Goal: Complete application form

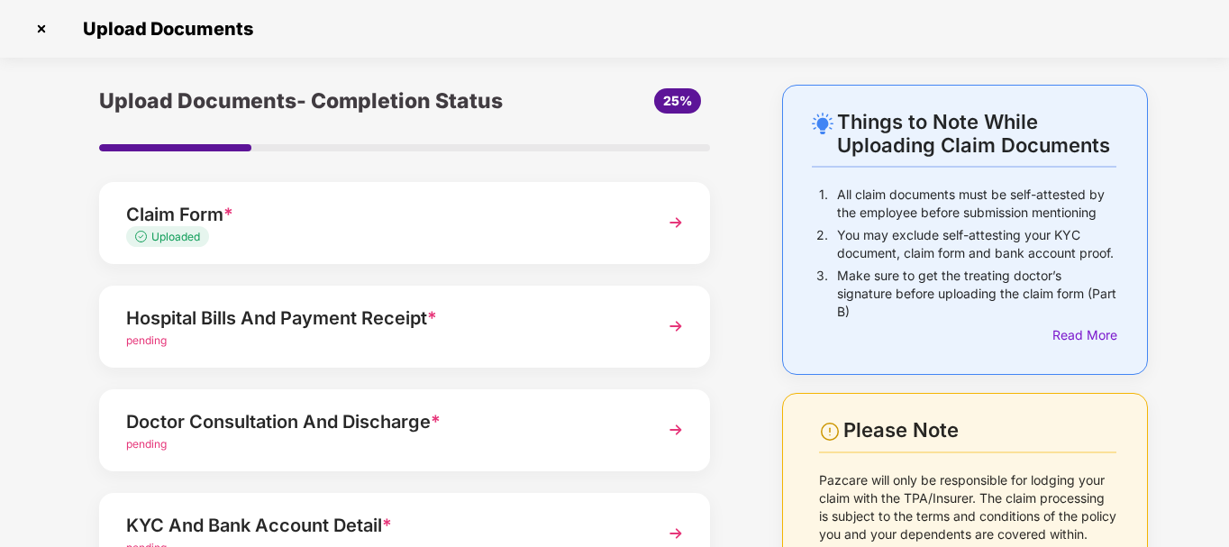
scroll to position [69, 0]
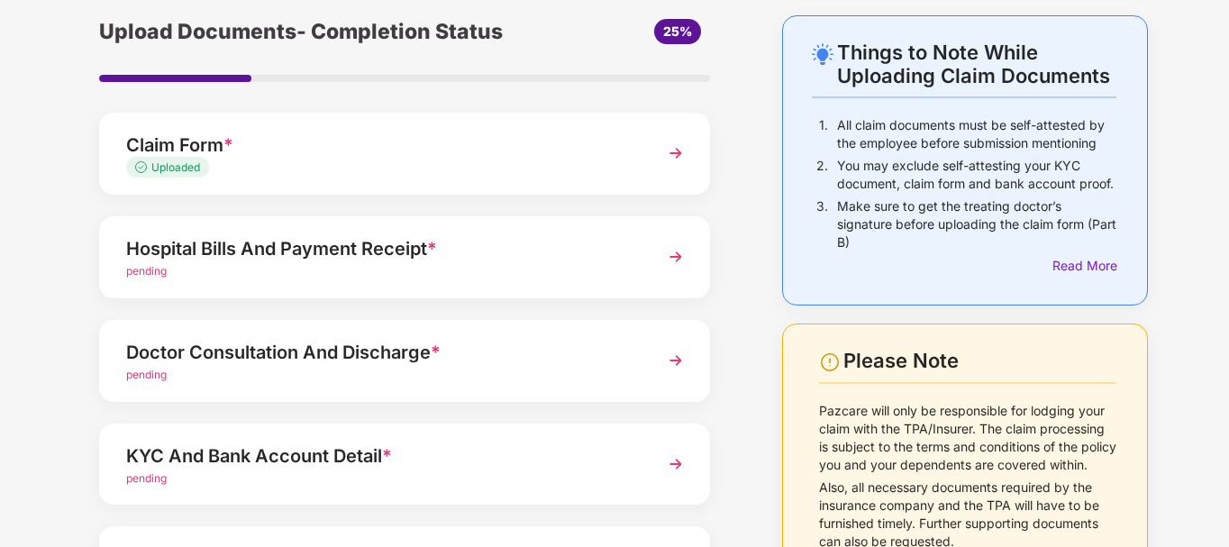
click at [238, 255] on div "Hospital Bills And Payment Receipt *" at bounding box center [381, 248] width 510 height 29
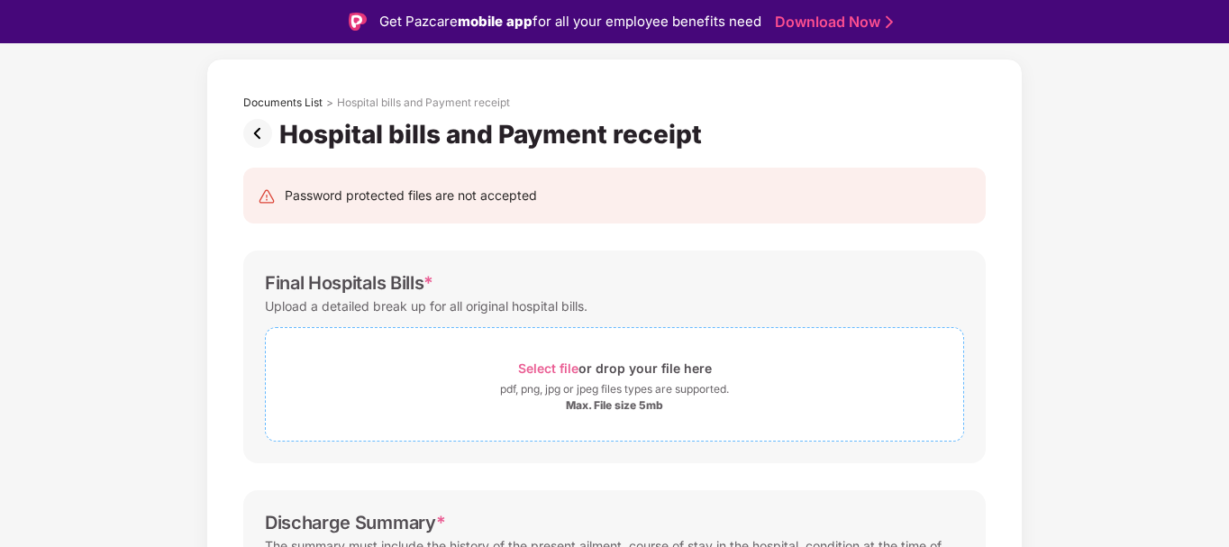
click at [560, 368] on span "Select file" at bounding box center [548, 367] width 60 height 15
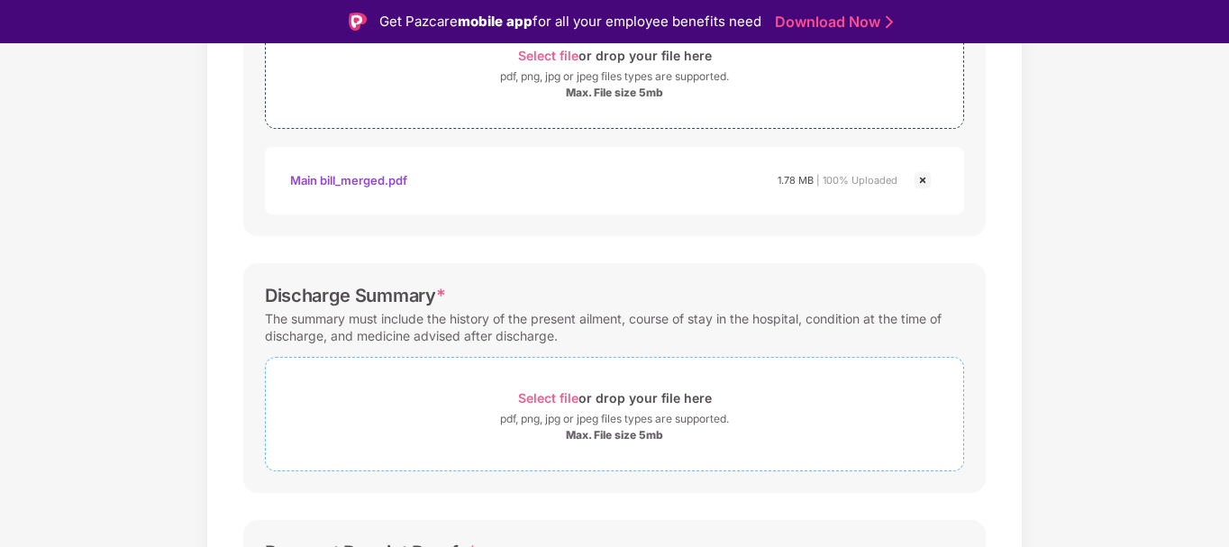
scroll to position [430, 0]
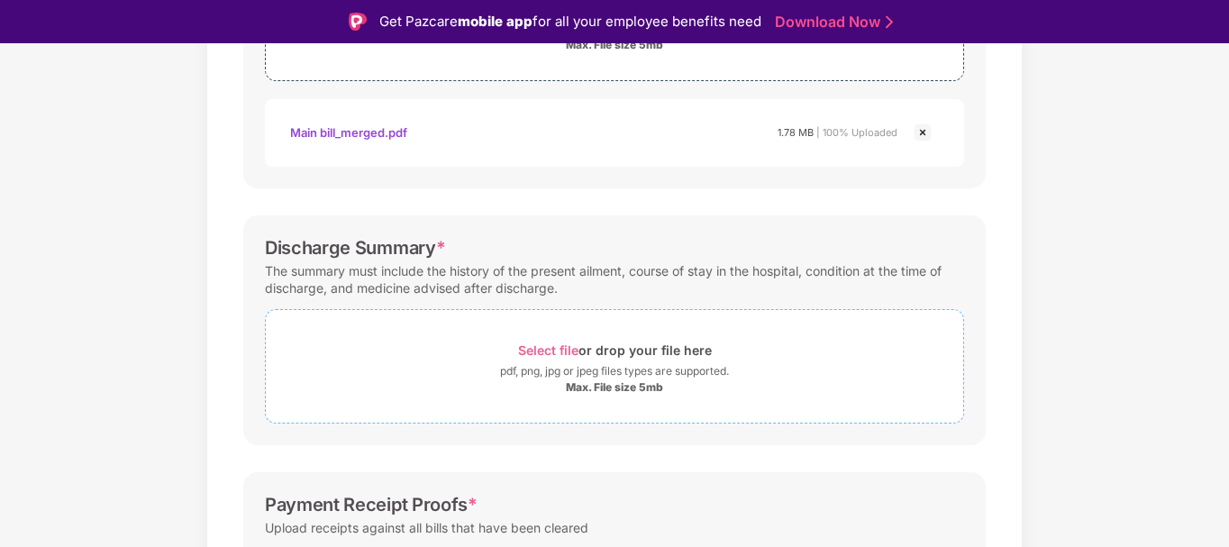
click at [527, 352] on span "Select file" at bounding box center [548, 349] width 60 height 15
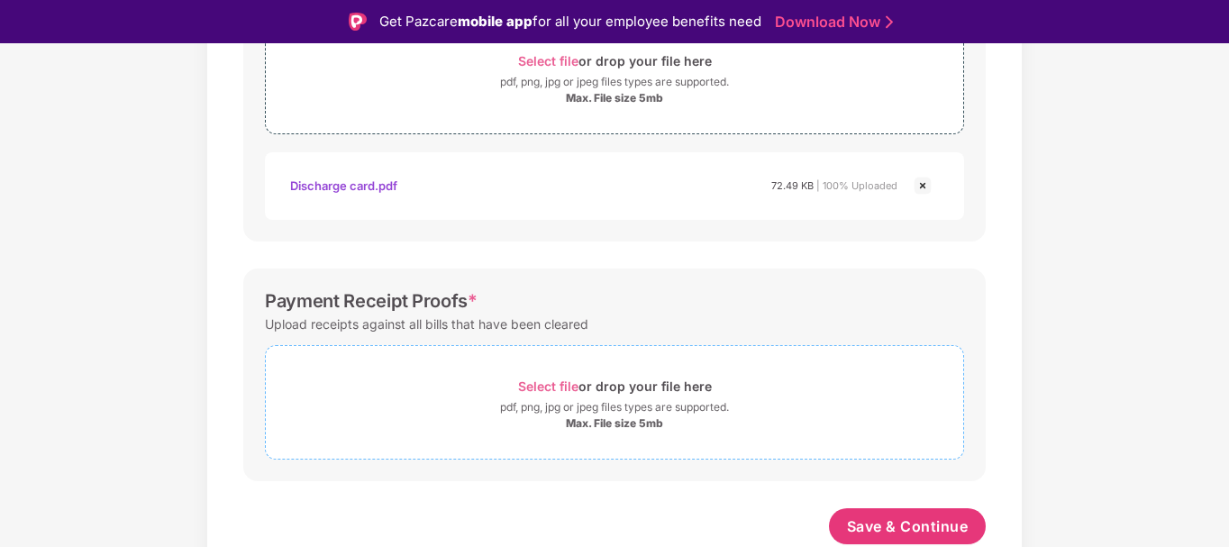
scroll to position [719, 0]
click at [571, 386] on span "Select file" at bounding box center [548, 385] width 60 height 15
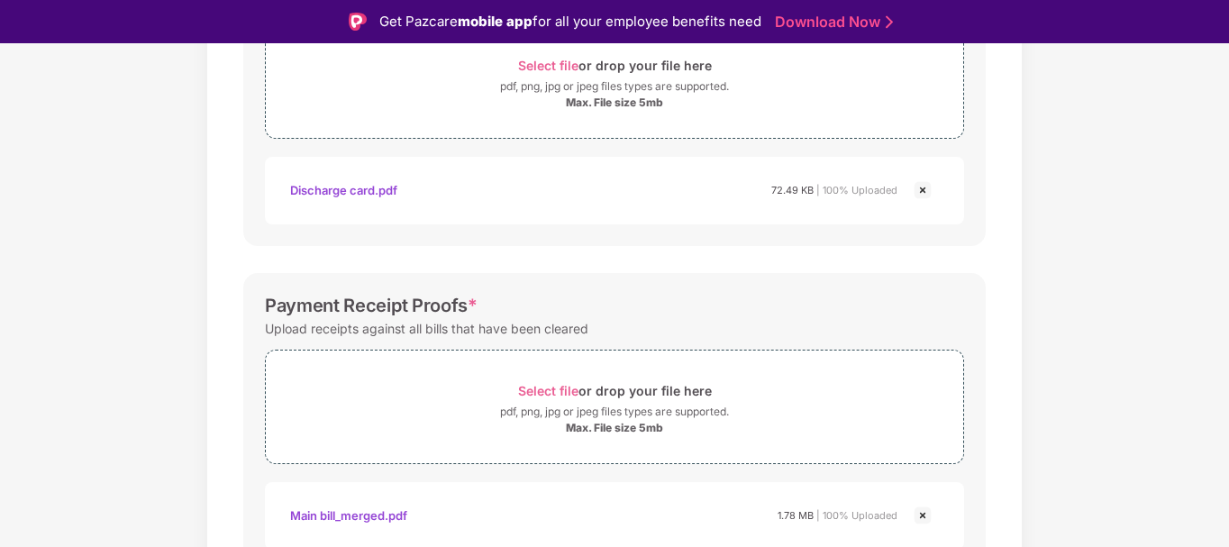
scroll to position [805, 0]
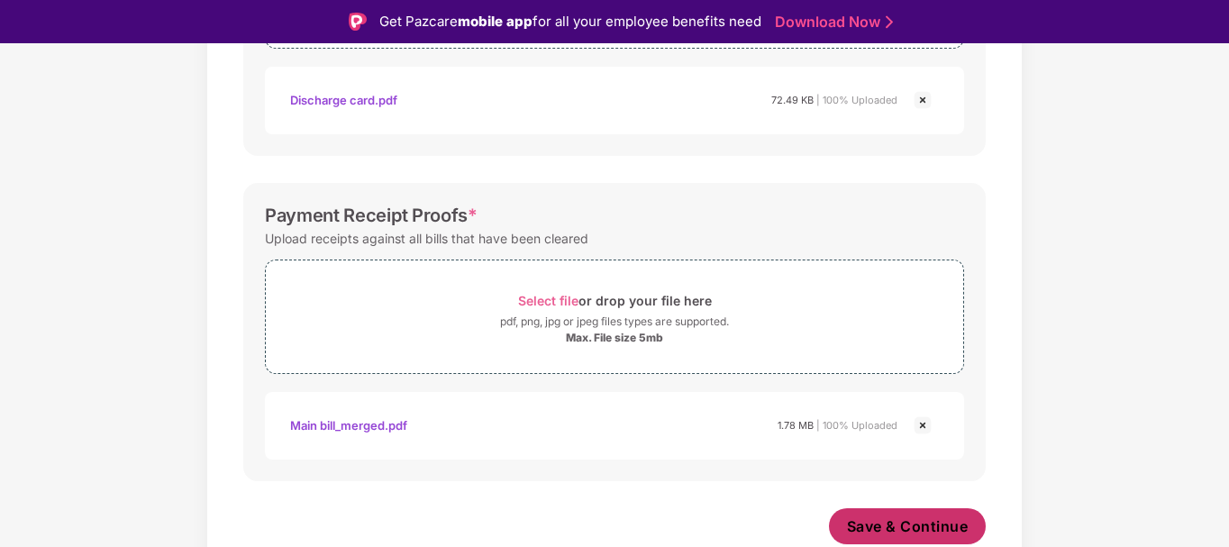
click at [896, 519] on span "Save & Continue" at bounding box center [908, 526] width 122 height 20
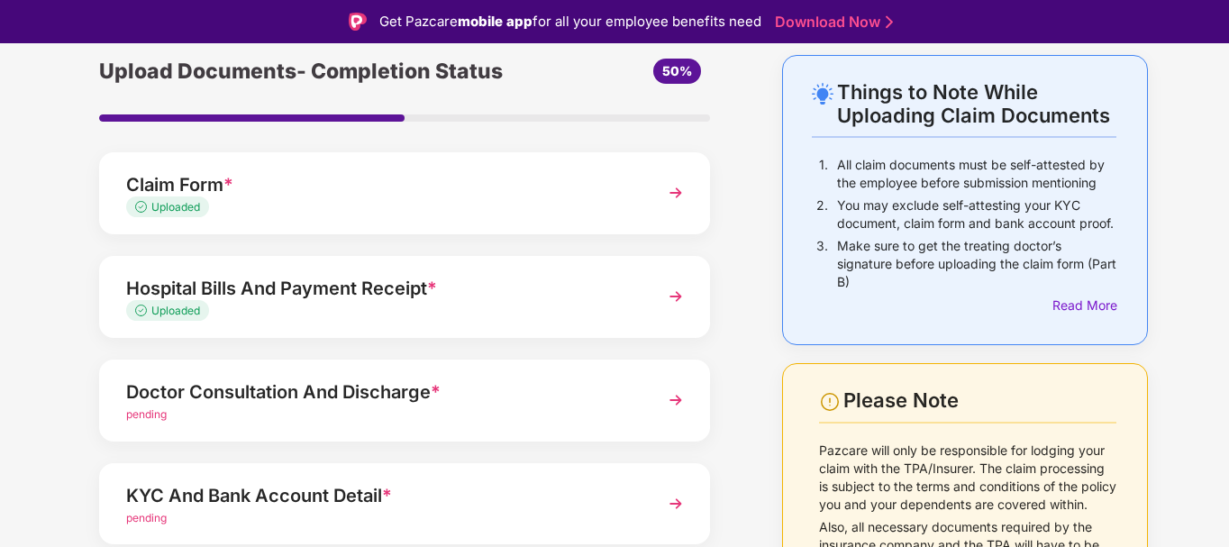
scroll to position [69, 0]
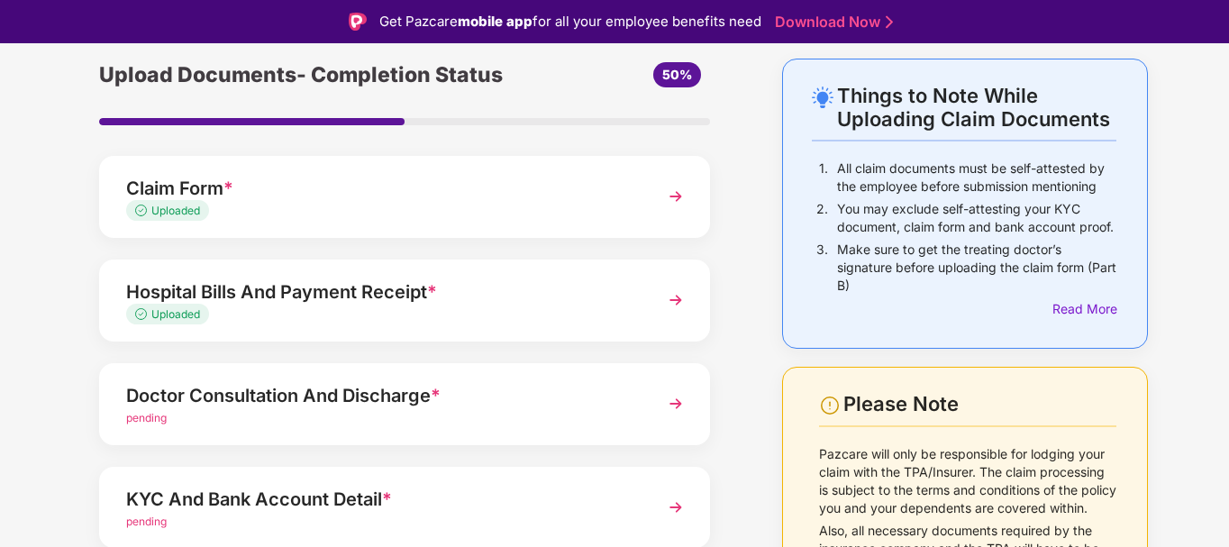
click at [323, 396] on div "Doctor Consultation And Discharge *" at bounding box center [381, 395] width 510 height 29
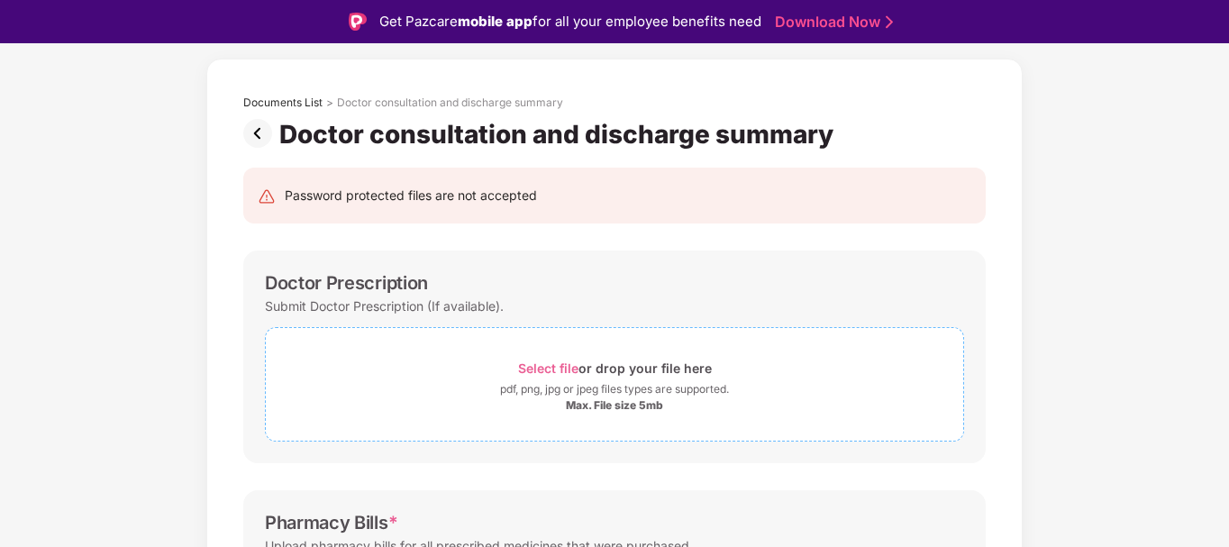
click at [541, 361] on span "Select file" at bounding box center [548, 367] width 60 height 15
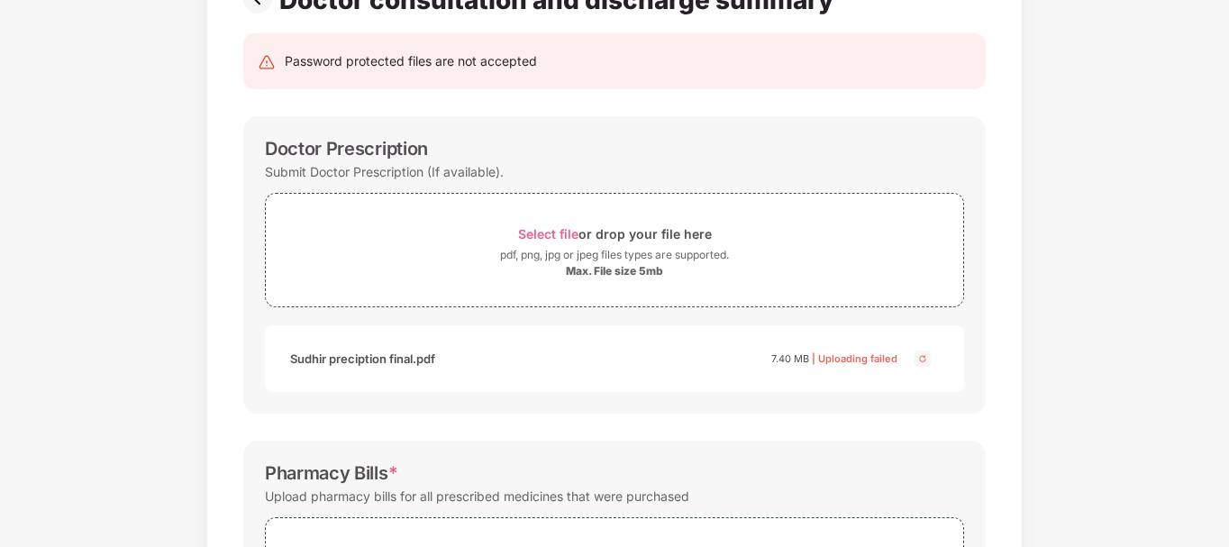
scroll to position [92, 0]
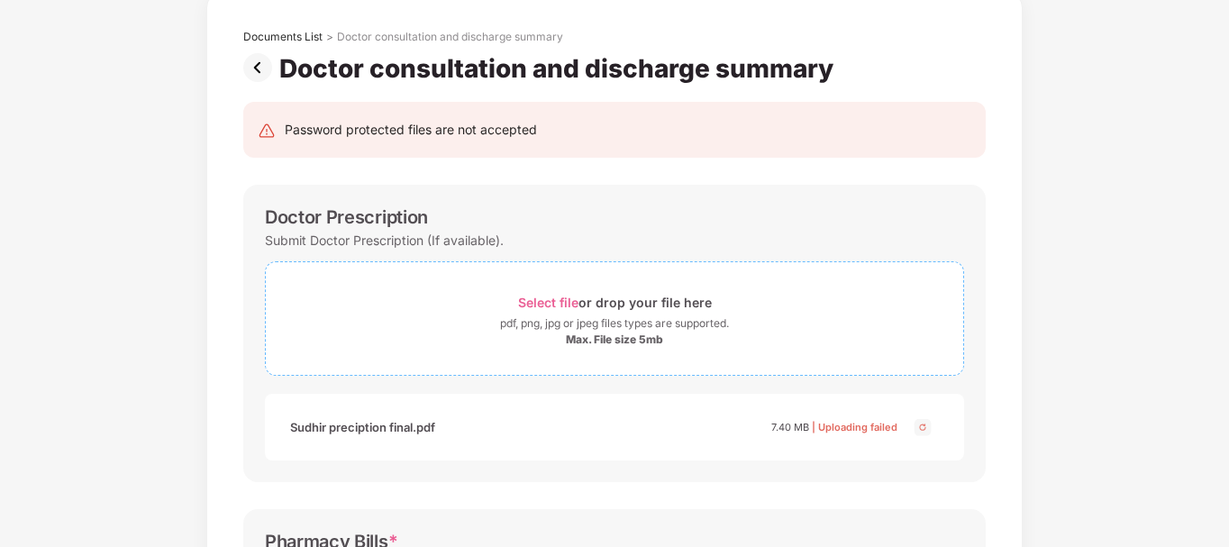
click at [565, 309] on span "Select file" at bounding box center [548, 302] width 60 height 15
click at [550, 298] on span "Select file" at bounding box center [548, 302] width 60 height 15
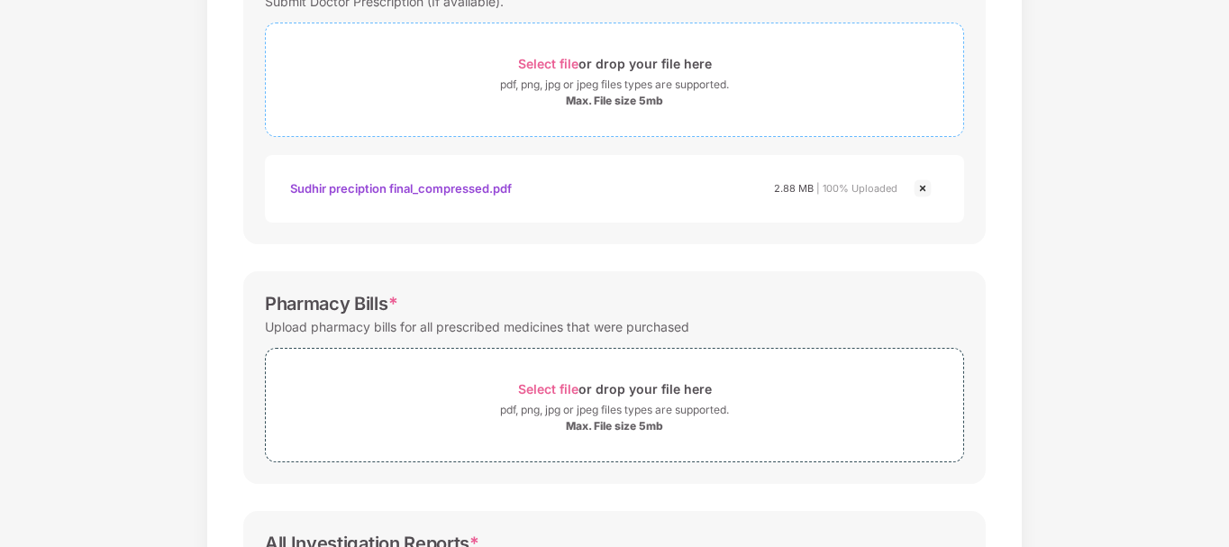
scroll to position [362, 0]
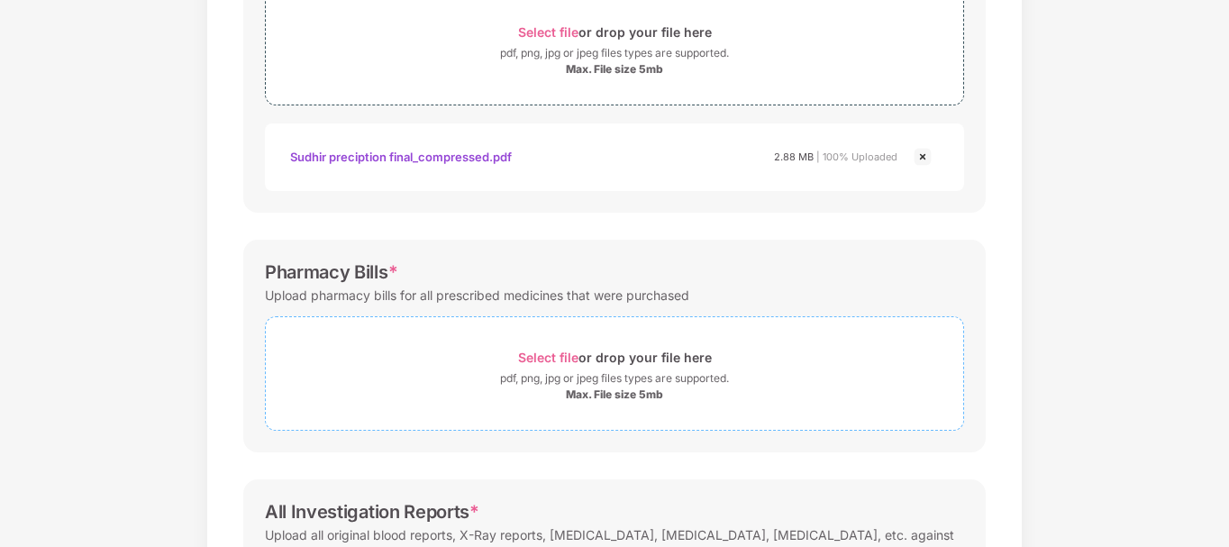
click at [541, 354] on span "Select file" at bounding box center [548, 357] width 60 height 15
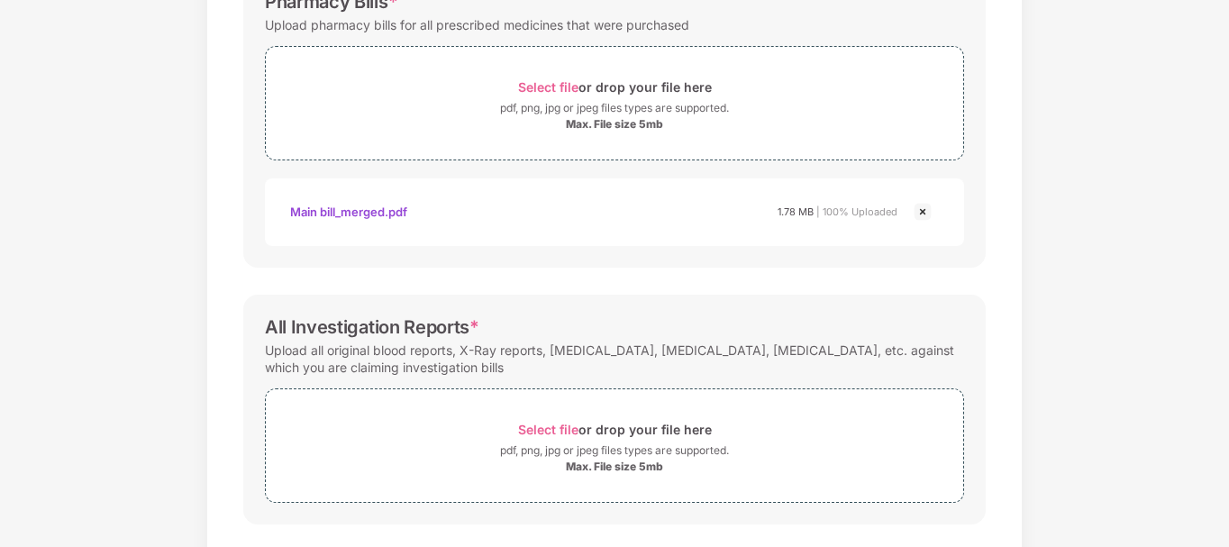
scroll to position [719, 0]
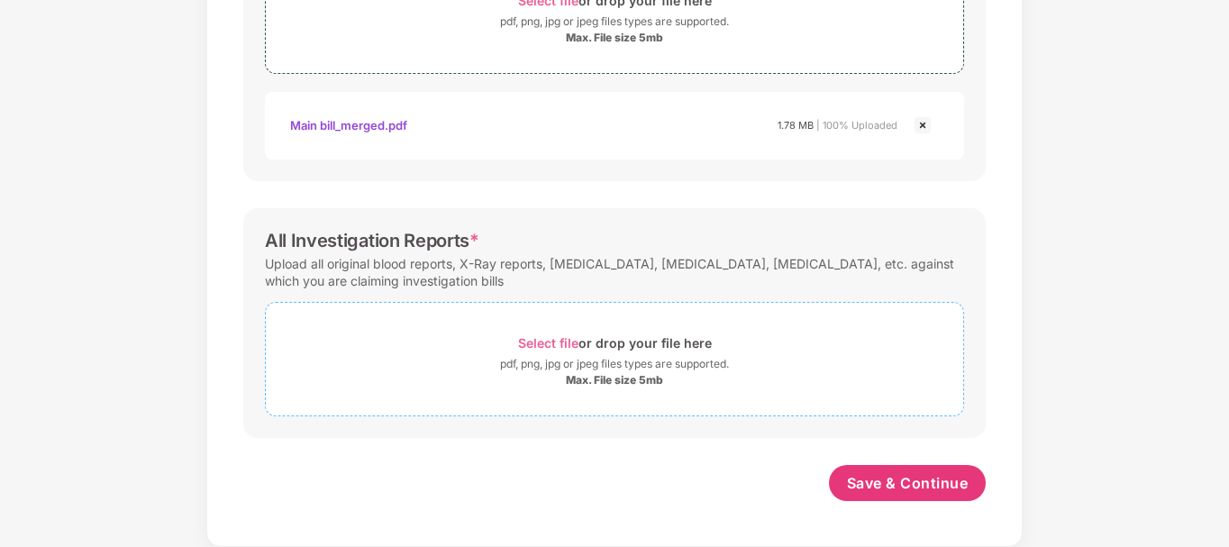
click at [553, 340] on span "Select file" at bounding box center [548, 342] width 60 height 15
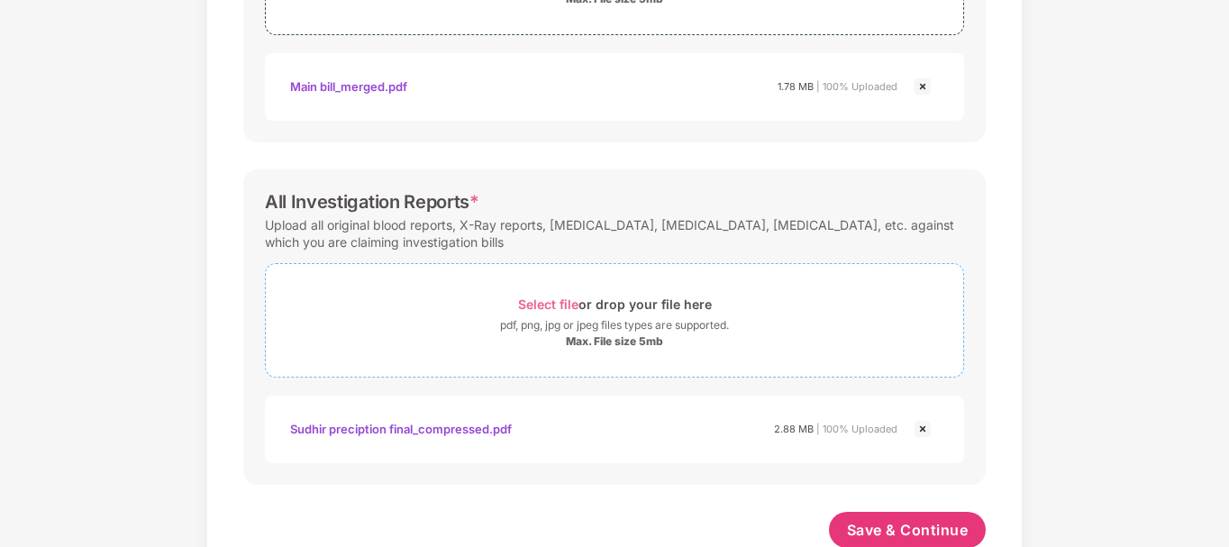
scroll to position [805, 0]
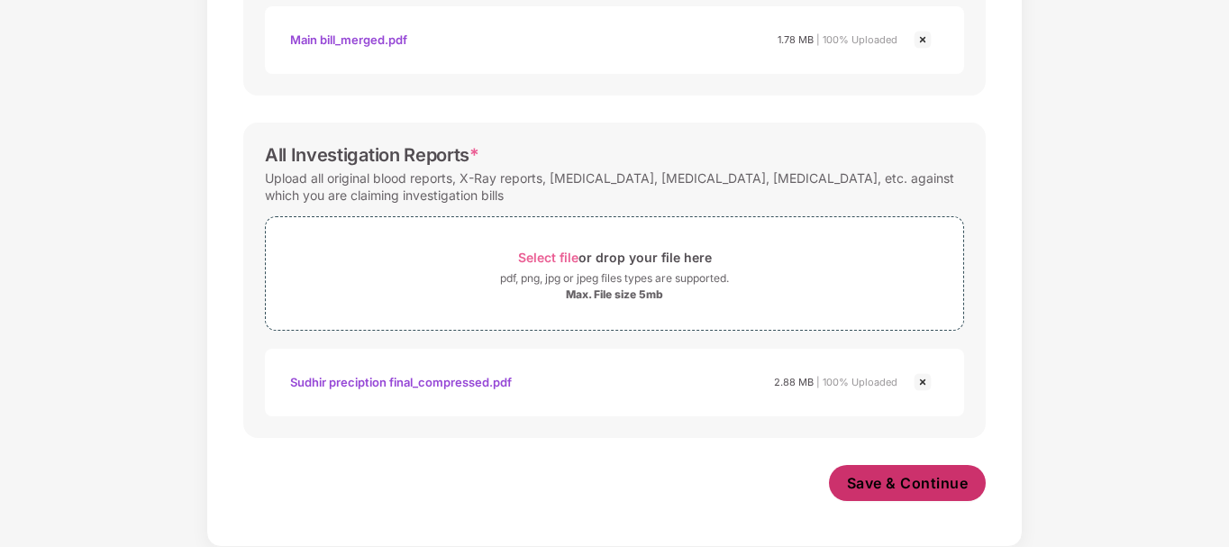
click at [908, 490] on span "Save & Continue" at bounding box center [908, 483] width 122 height 20
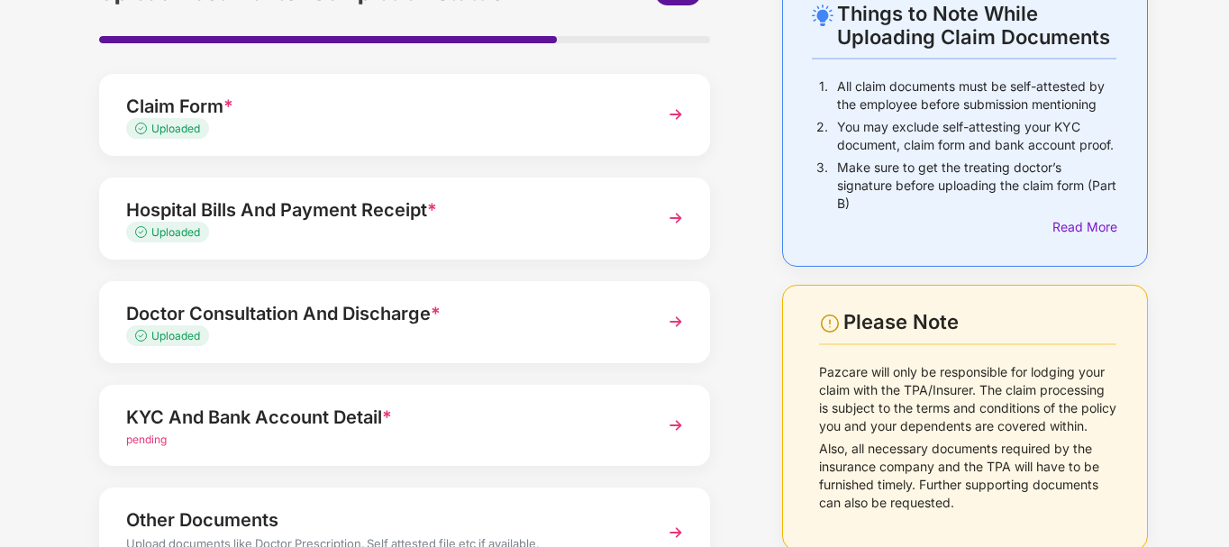
scroll to position [250, 0]
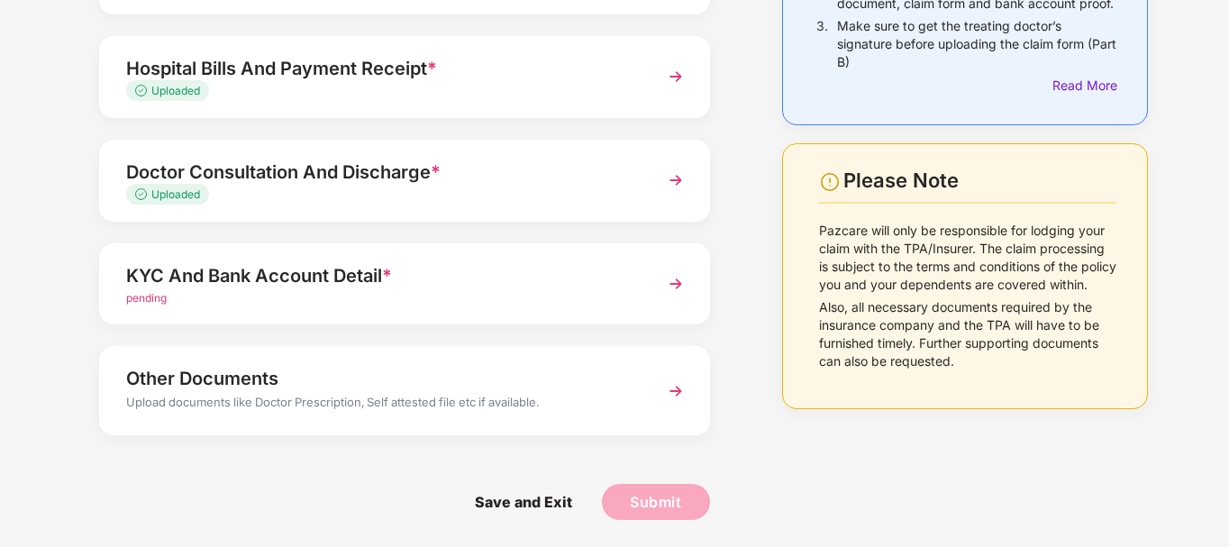
click at [674, 282] on img at bounding box center [676, 284] width 32 height 32
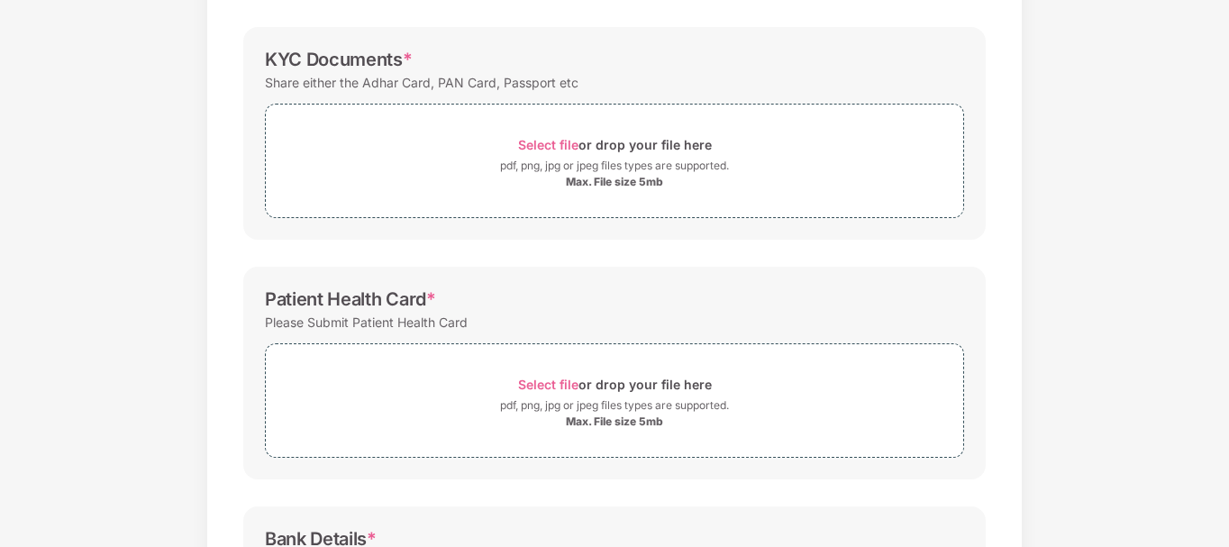
scroll to position [0, 0]
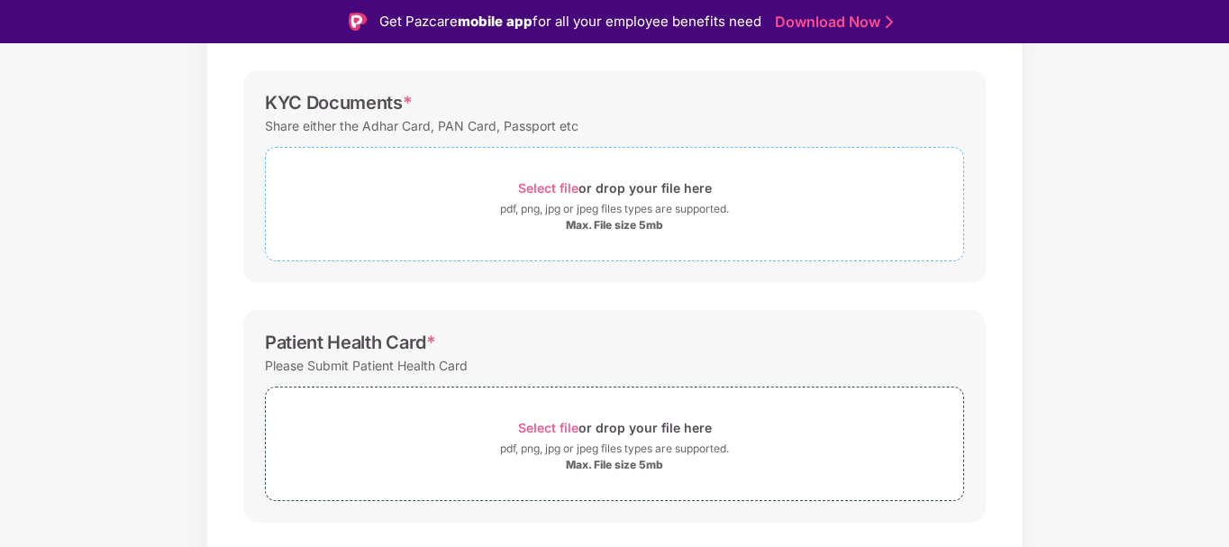
click at [540, 187] on span "Select file" at bounding box center [548, 187] width 60 height 15
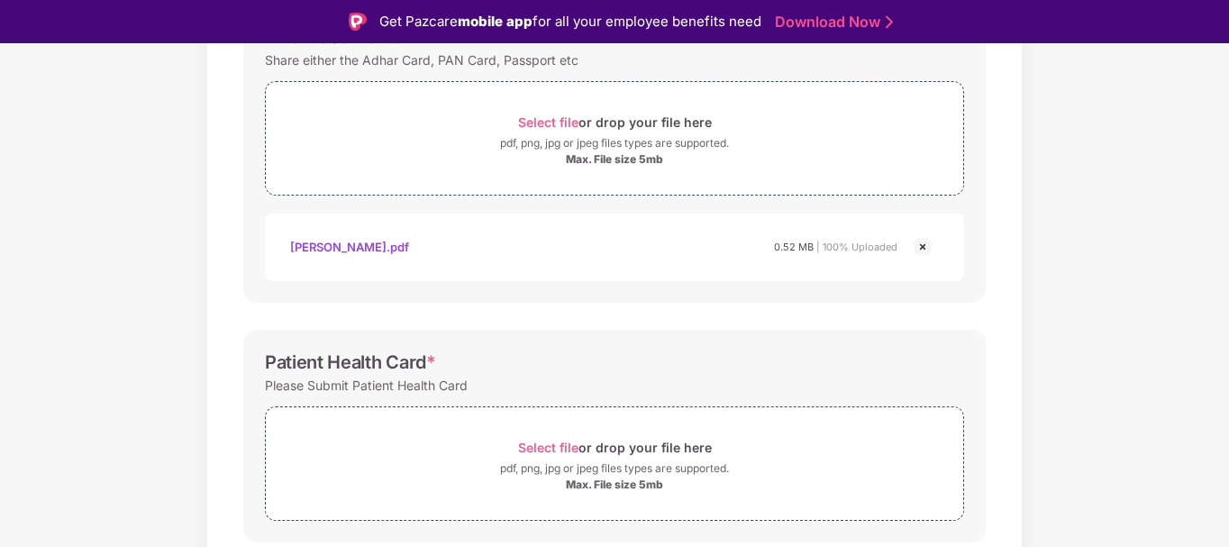
scroll to position [166, 0]
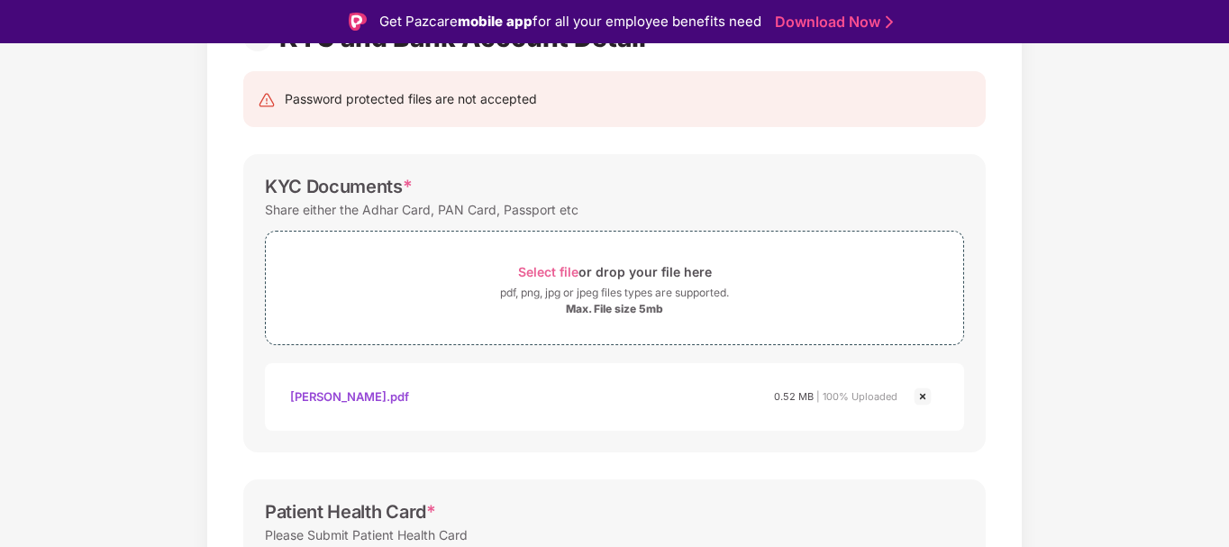
click at [341, 403] on div "Sudhir kyc.pdf" at bounding box center [349, 396] width 119 height 31
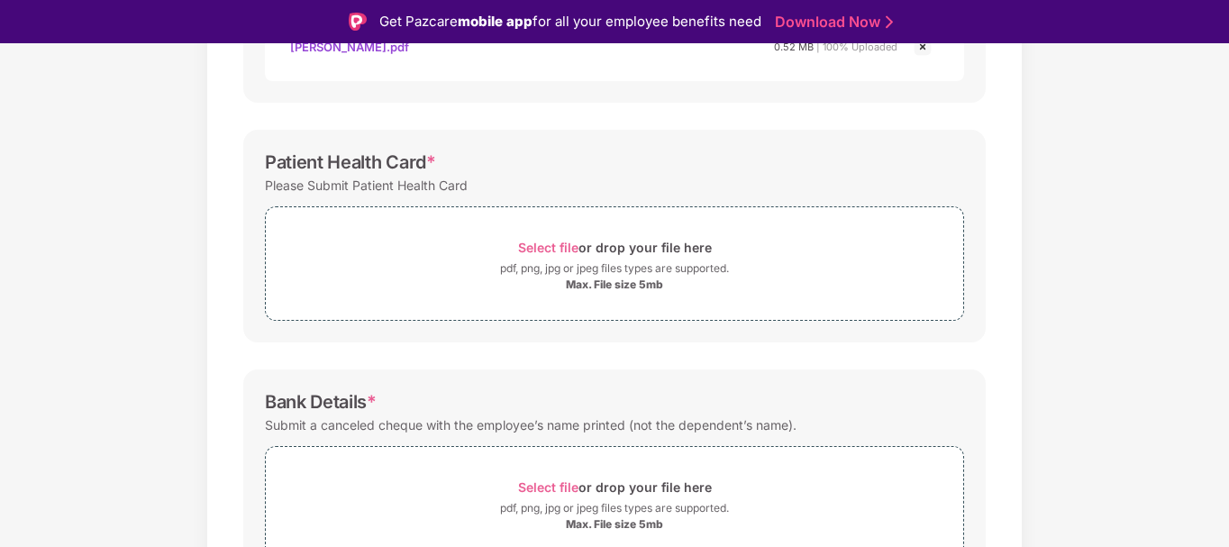
scroll to position [541, 0]
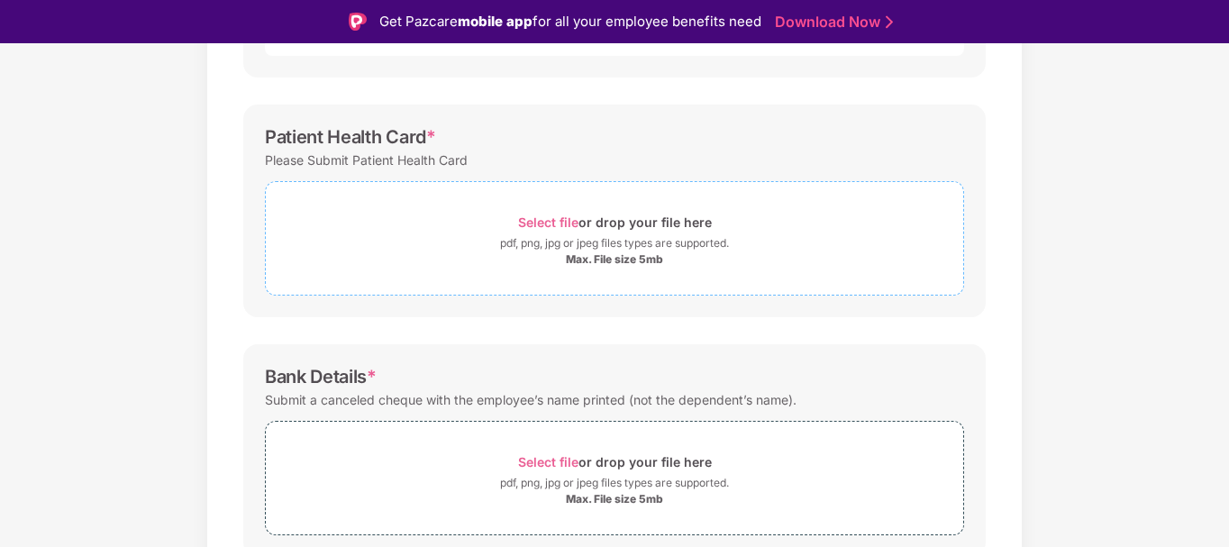
click at [523, 222] on span "Select file" at bounding box center [548, 221] width 60 height 15
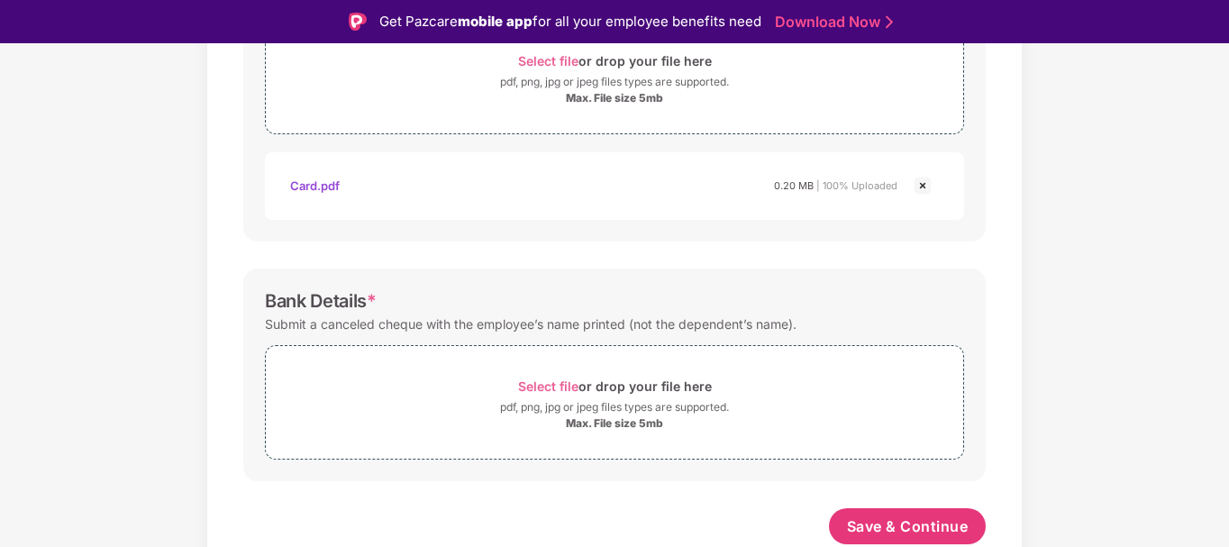
scroll to position [702, 0]
click at [325, 190] on div "Card.pdf" at bounding box center [315, 185] width 50 height 31
click at [540, 384] on span "Select file" at bounding box center [548, 385] width 60 height 15
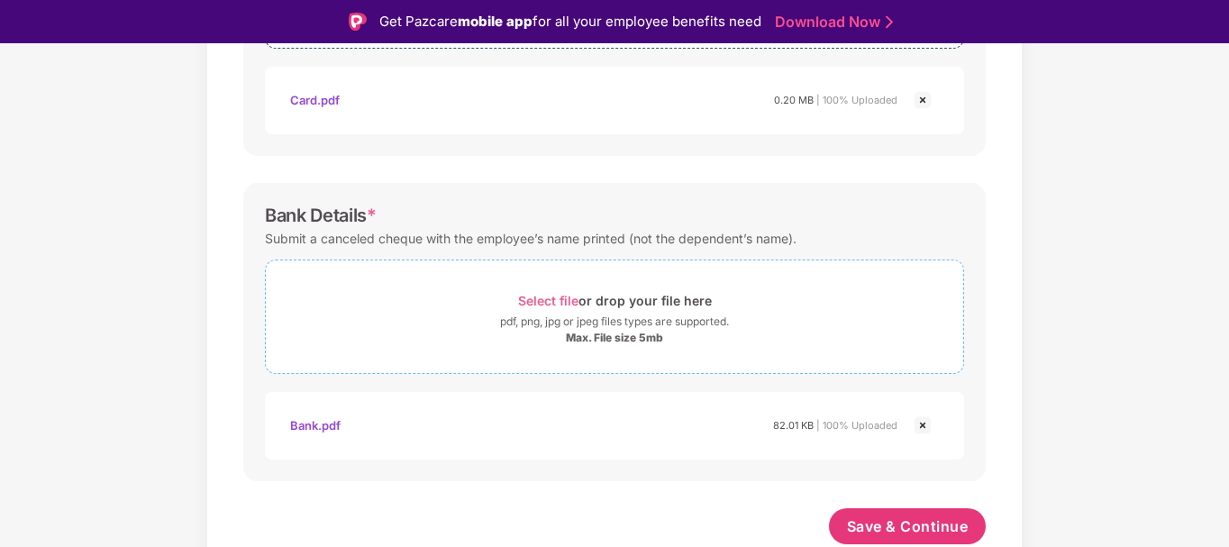
scroll to position [787, 0]
click at [321, 424] on div "Bank.pdf" at bounding box center [315, 425] width 50 height 31
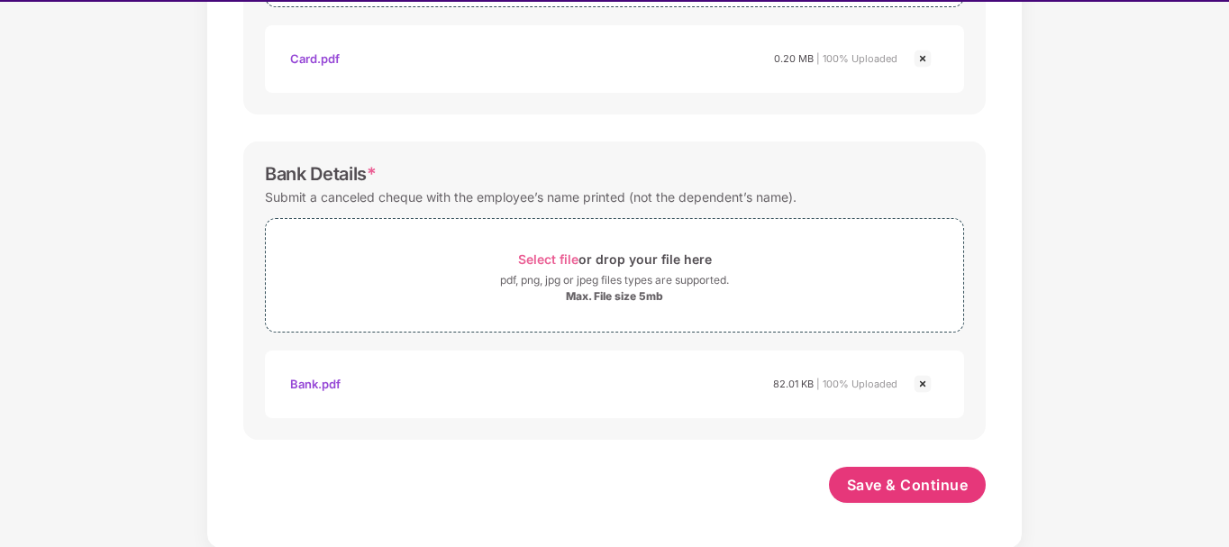
scroll to position [43, 0]
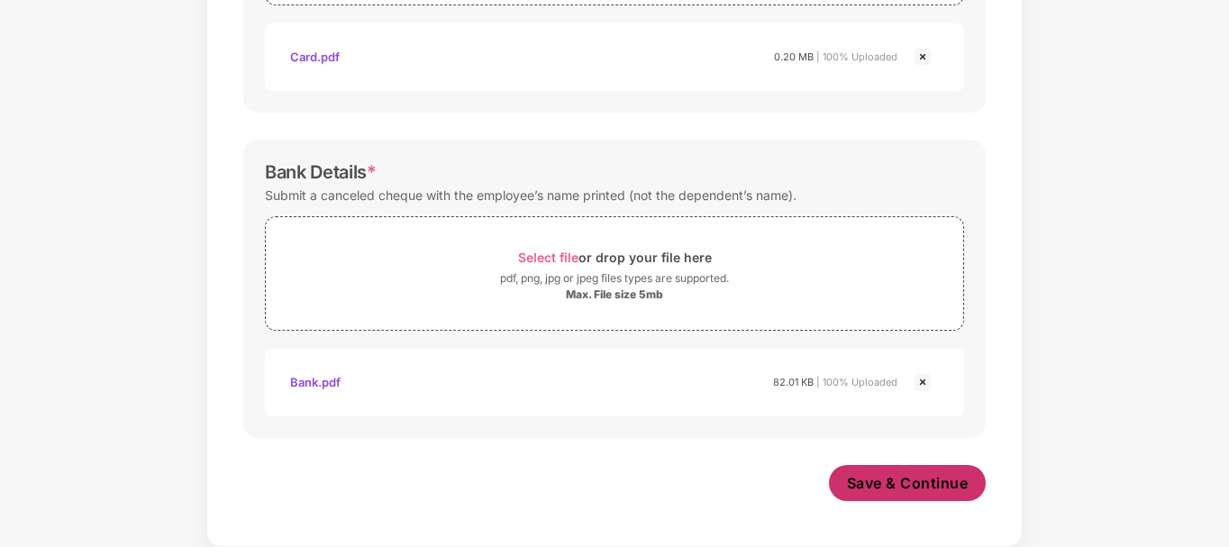
click at [887, 475] on span "Save & Continue" at bounding box center [908, 483] width 122 height 20
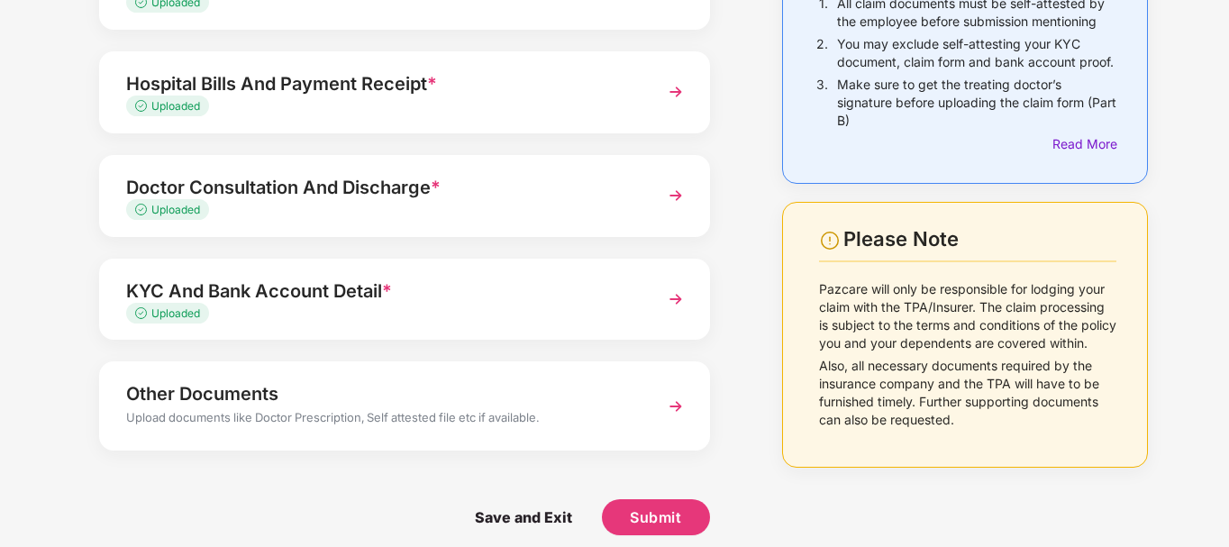
scroll to position [206, 0]
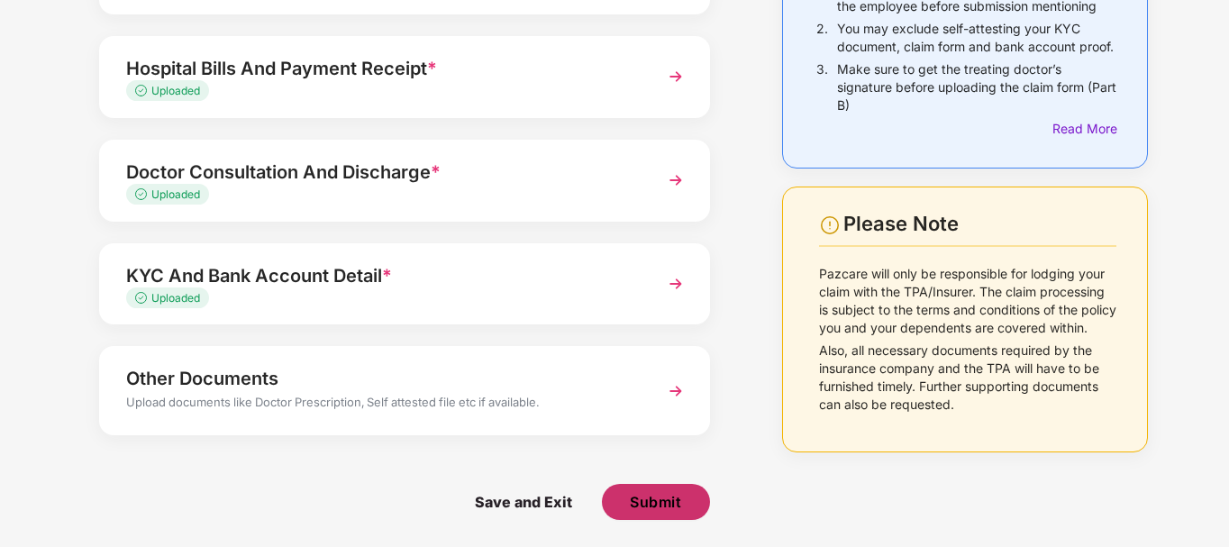
click at [669, 495] on span "Submit" at bounding box center [655, 502] width 51 height 20
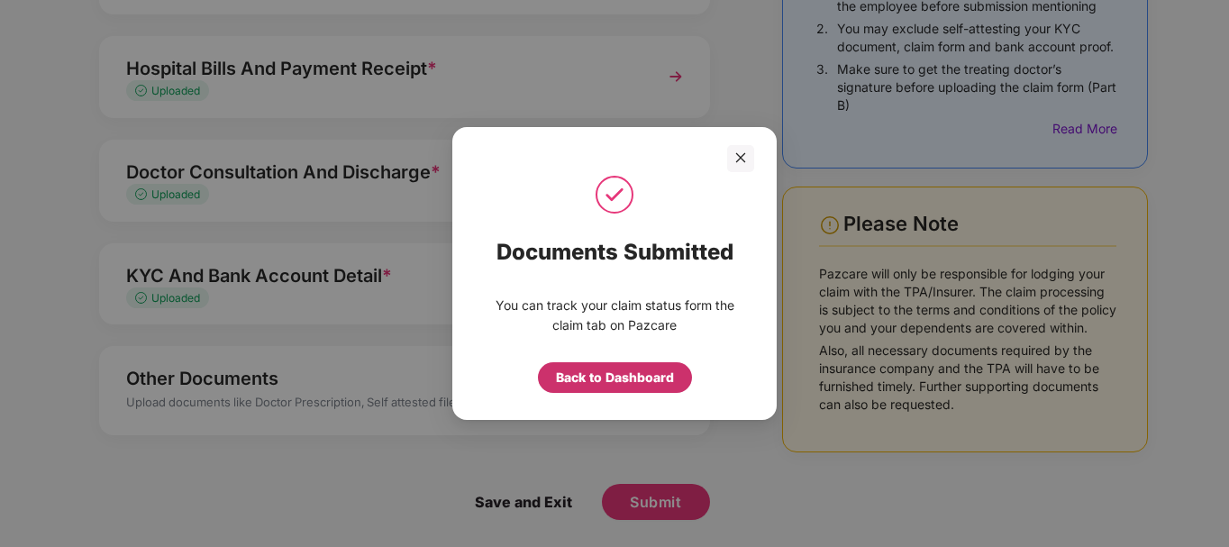
click at [630, 379] on div "Back to Dashboard" at bounding box center [615, 378] width 118 height 20
